Goal: Navigation & Orientation: Find specific page/section

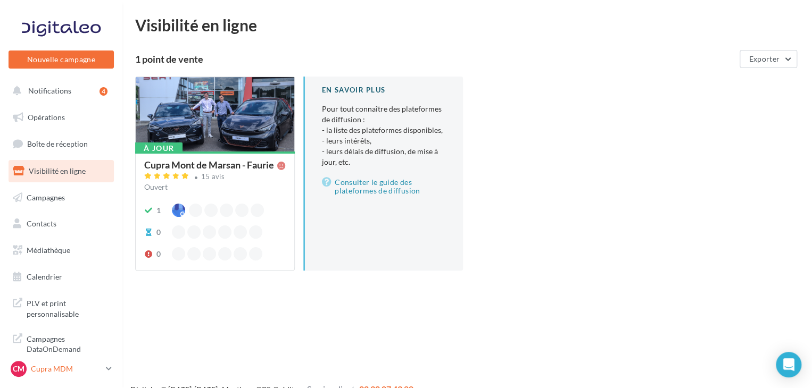
click at [67, 366] on p "Cupra MDM" at bounding box center [66, 369] width 71 height 11
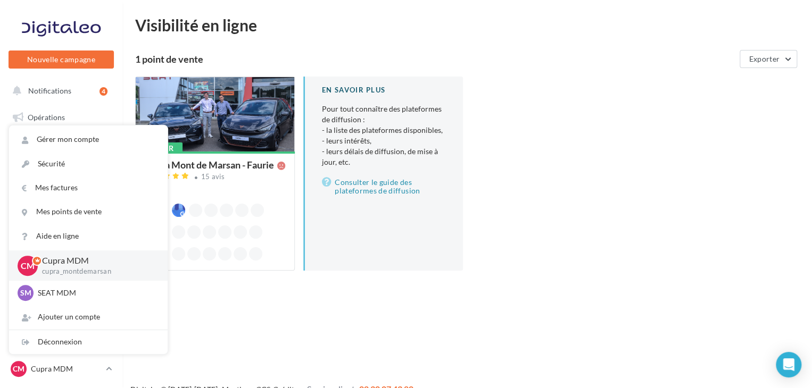
click at [215, 323] on div "Nouvelle campagne Nouvelle campagne Notifications 4 Opérations Boîte de récepti…" at bounding box center [406, 211] width 812 height 388
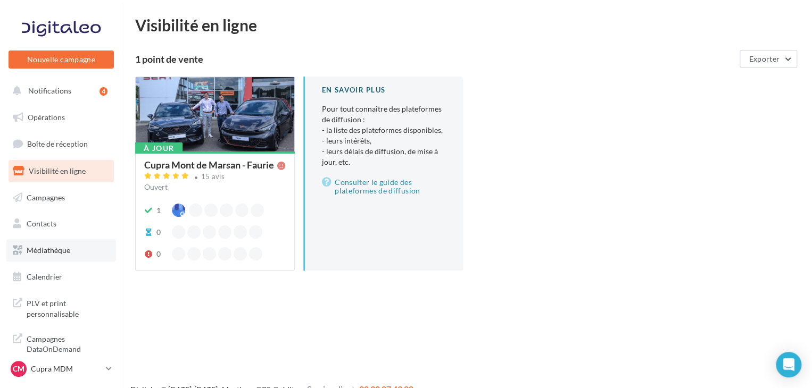
click at [60, 252] on span "Médiathèque" at bounding box center [49, 250] width 44 height 9
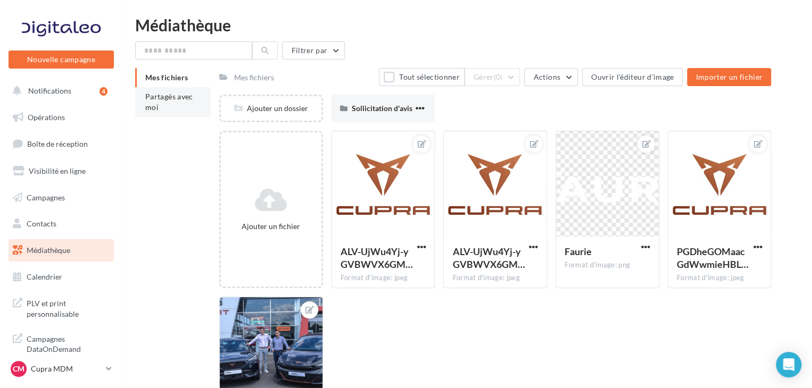
click at [171, 111] on li "Partagés avec moi" at bounding box center [173, 102] width 76 height 30
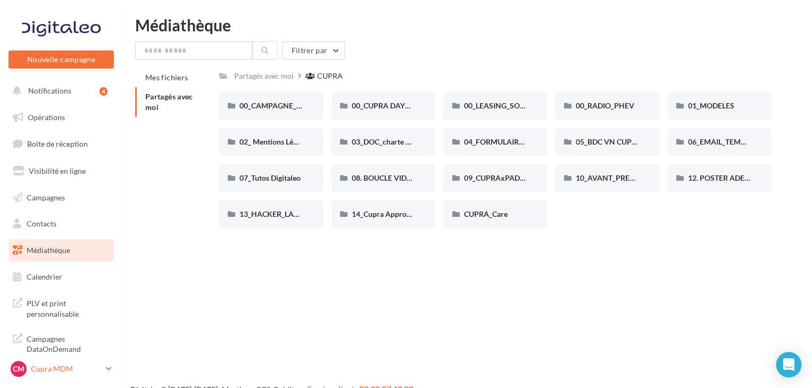
click at [32, 368] on p "Cupra MDM" at bounding box center [66, 369] width 71 height 11
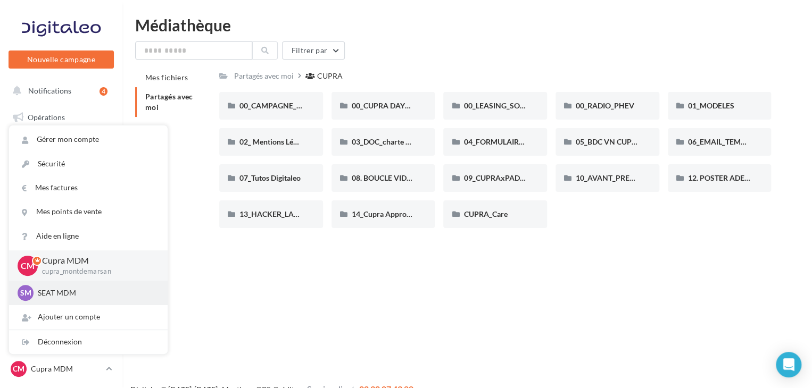
click at [73, 301] on div "SM SEAT MDM SEAT-[GEOGRAPHIC_DATA]" at bounding box center [89, 293] width 142 height 16
